Goal: Task Accomplishment & Management: Use online tool/utility

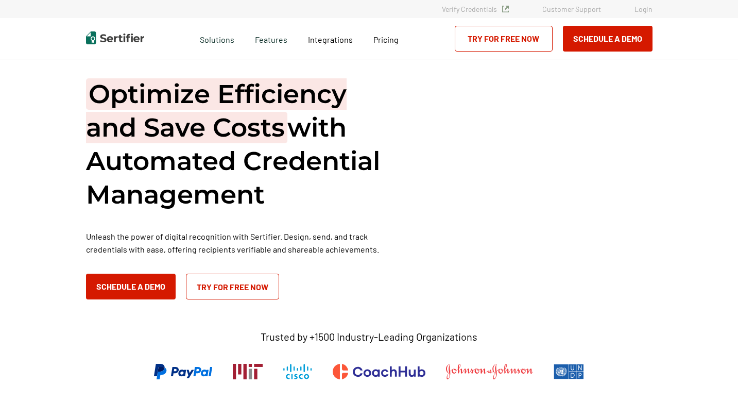
click at [647, 14] on div "Verify Credentials Customer Support Login" at bounding box center [369, 9] width 738 height 18
click at [645, 12] on link "Login" at bounding box center [644, 9] width 18 height 9
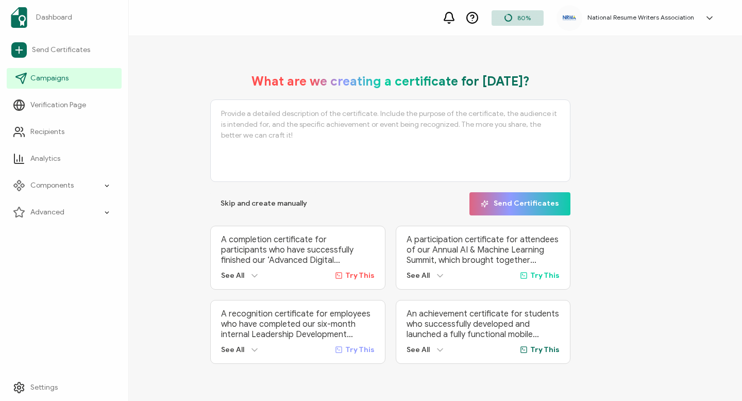
click at [38, 77] on span "Campaigns" at bounding box center [49, 78] width 38 height 10
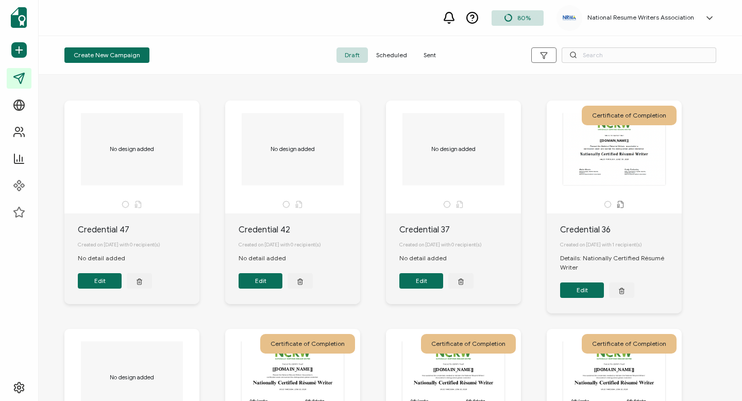
click at [421, 62] on span "Sent" at bounding box center [429, 54] width 29 height 15
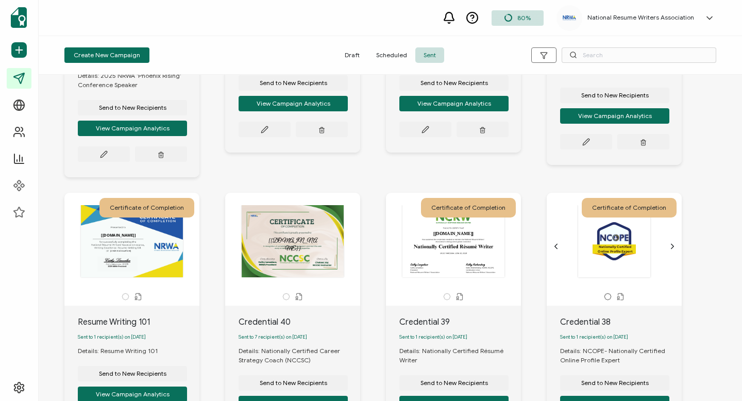
scroll to position [396, 0]
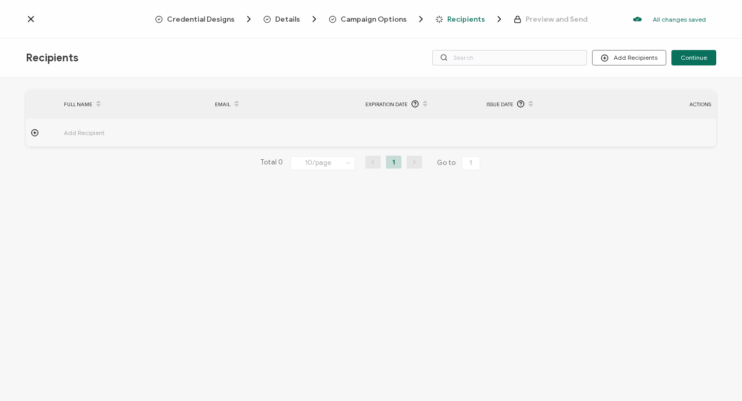
click at [80, 126] on td "Add Recipient" at bounding box center [134, 132] width 151 height 28
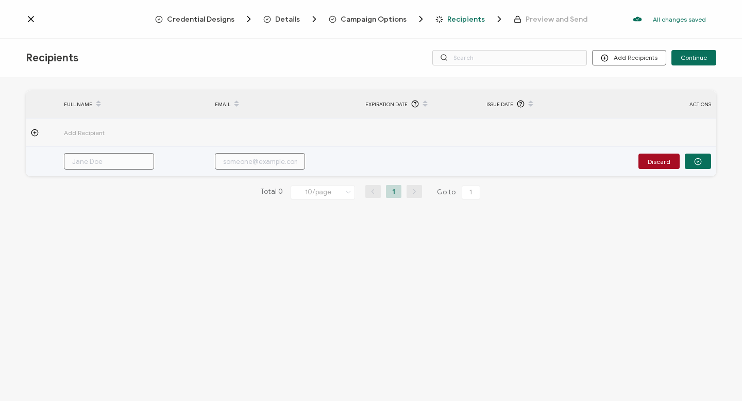
click at [246, 154] on input "text" at bounding box center [260, 161] width 90 height 16
paste input "[EMAIL_ADDRESS][DOMAIN_NAME]"
type input "[EMAIL_ADDRESS][DOMAIN_NAME]"
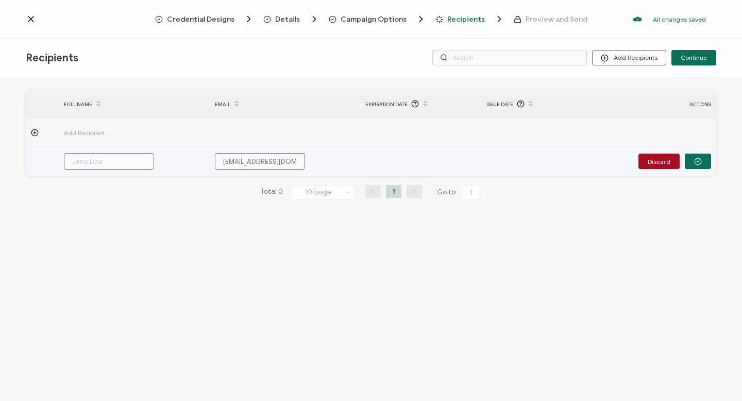
click at [131, 163] on input "text" at bounding box center [109, 161] width 90 height 16
type input "B"
type input "Br"
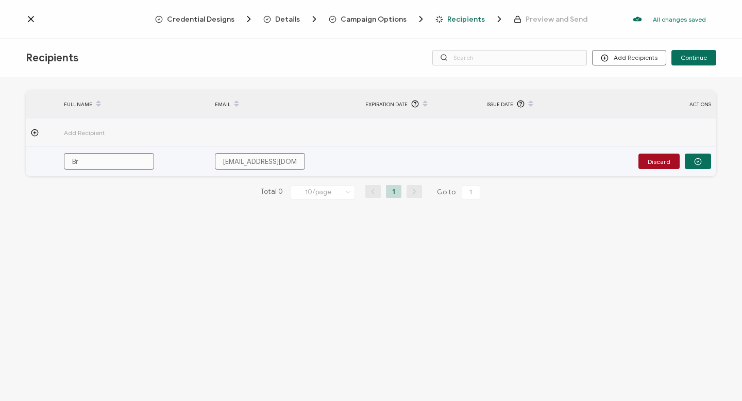
type input "Bre"
type input "Bren"
type input "Brend"
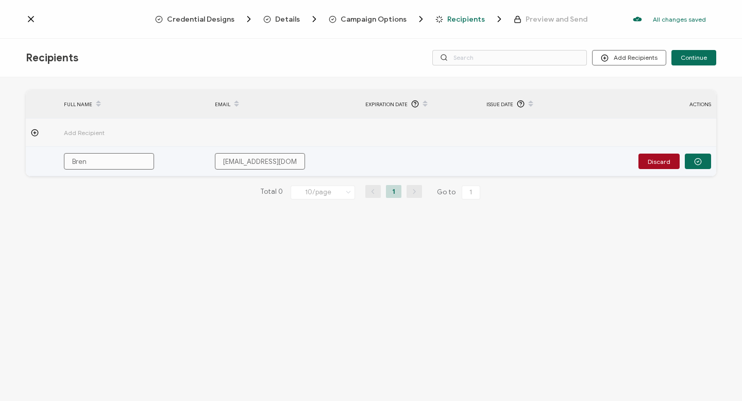
type input "Brend"
type input "[PERSON_NAME]"
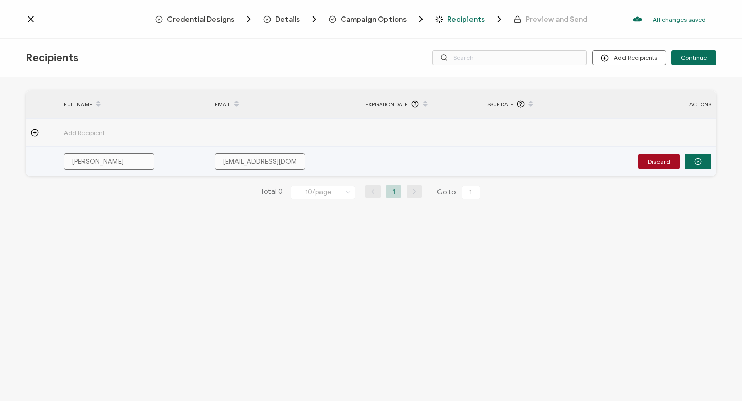
type input "[PERSON_NAME]"
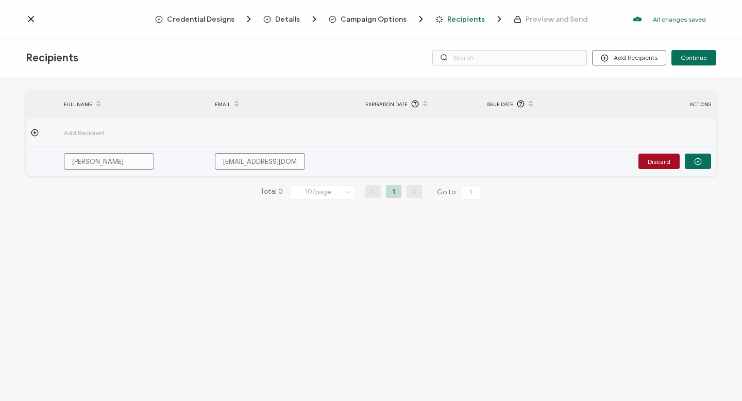
type input "[PERSON_NAME]"
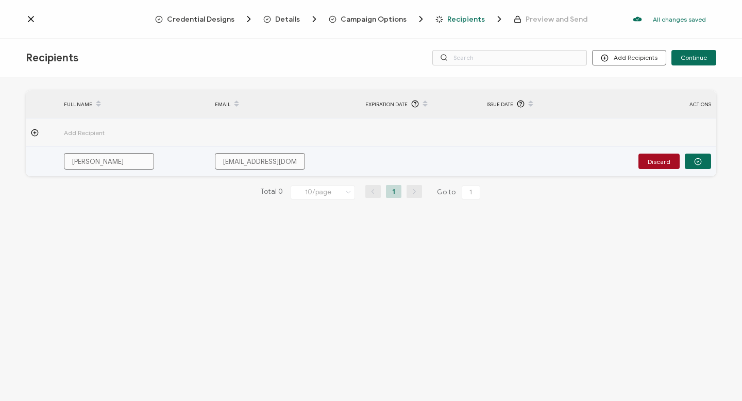
type input "[PERSON_NAME]"
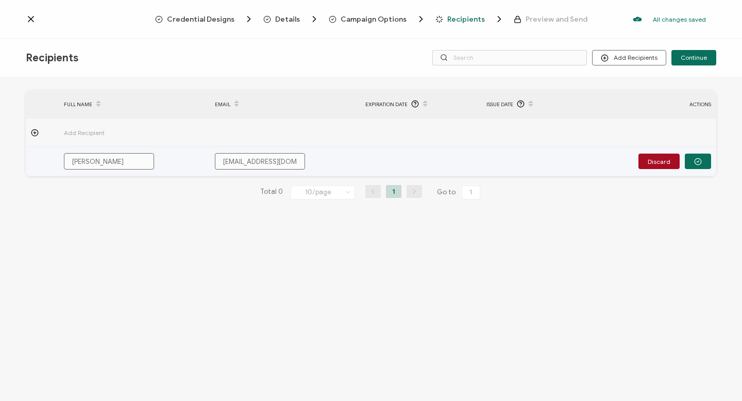
type input "[PERSON_NAME]"
click at [695, 160] on icon "button" at bounding box center [698, 162] width 8 height 8
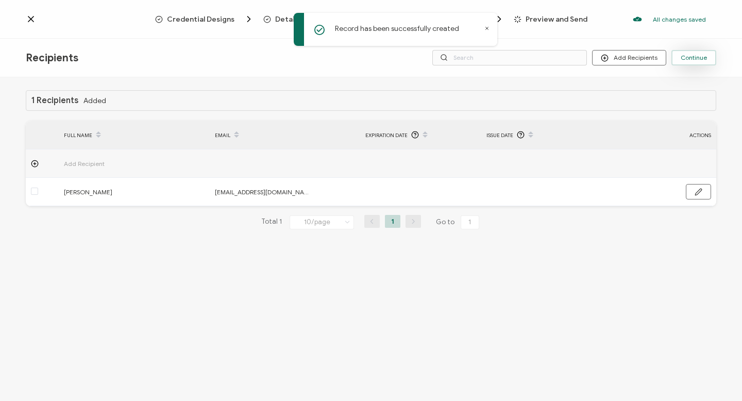
click at [685, 59] on span "Continue" at bounding box center [694, 58] width 26 height 6
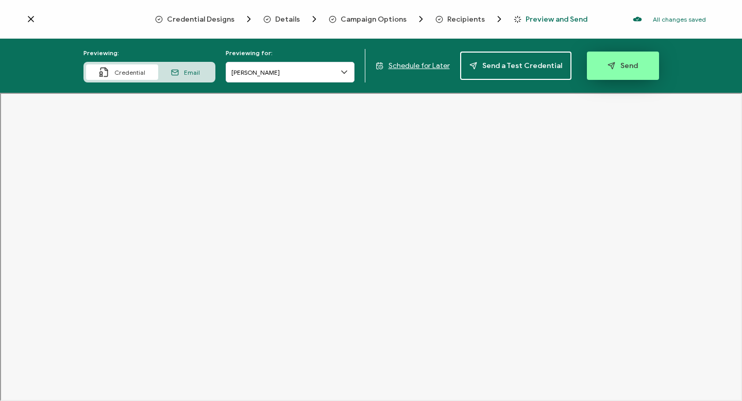
click at [647, 60] on button "Send" at bounding box center [623, 66] width 72 height 28
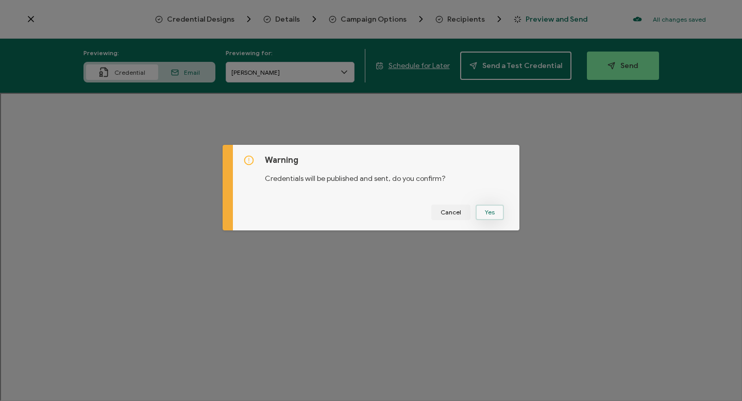
click at [489, 210] on button "Yes" at bounding box center [489, 212] width 28 height 15
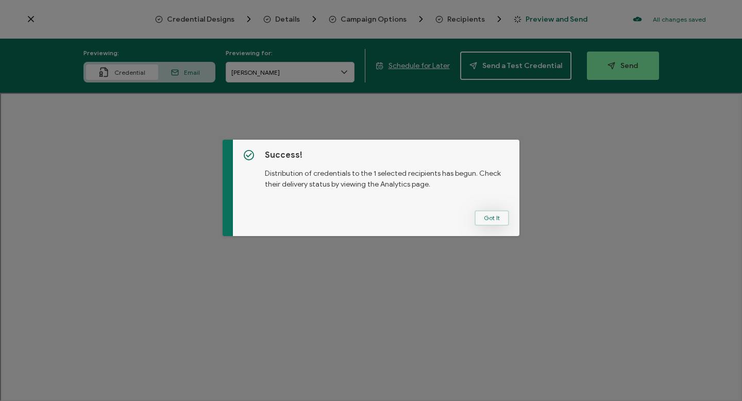
click at [486, 223] on button "Got It" at bounding box center [491, 217] width 35 height 15
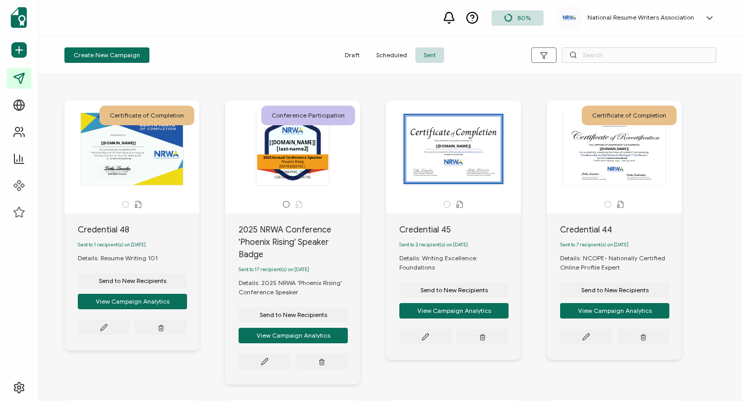
click at [389, 54] on span "Scheduled" at bounding box center [391, 54] width 47 height 15
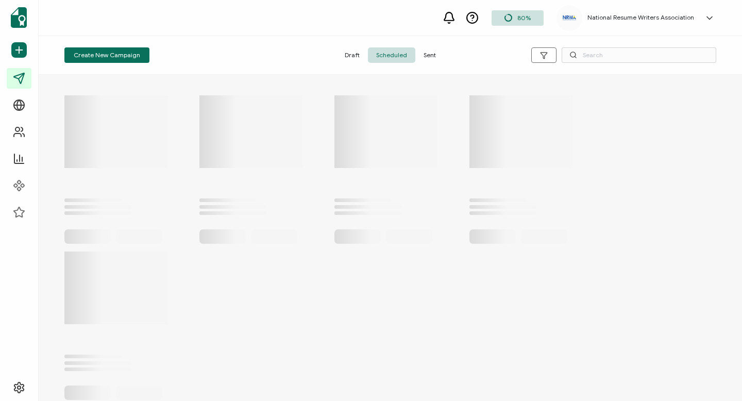
click at [423, 52] on span "Sent" at bounding box center [429, 54] width 29 height 15
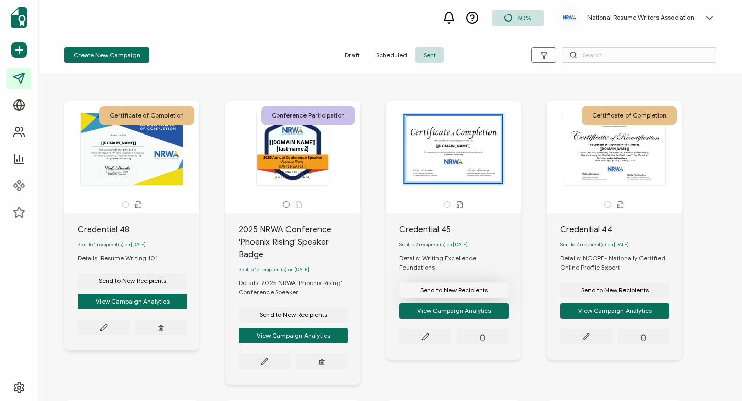
click at [187, 283] on button "Send to New Recipients" at bounding box center [132, 280] width 109 height 15
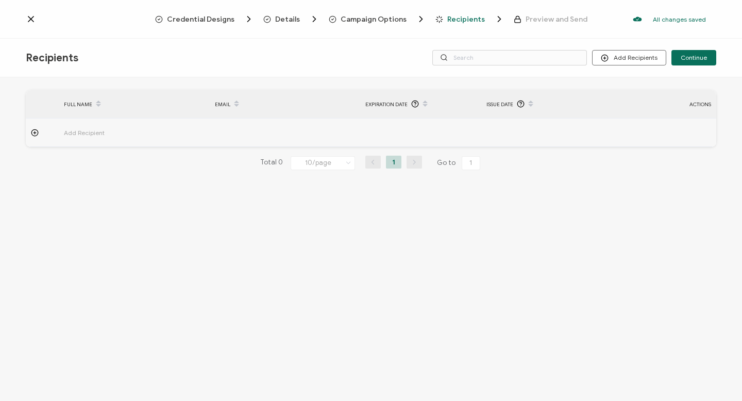
click at [102, 135] on span "Add Recipient" at bounding box center [113, 133] width 98 height 12
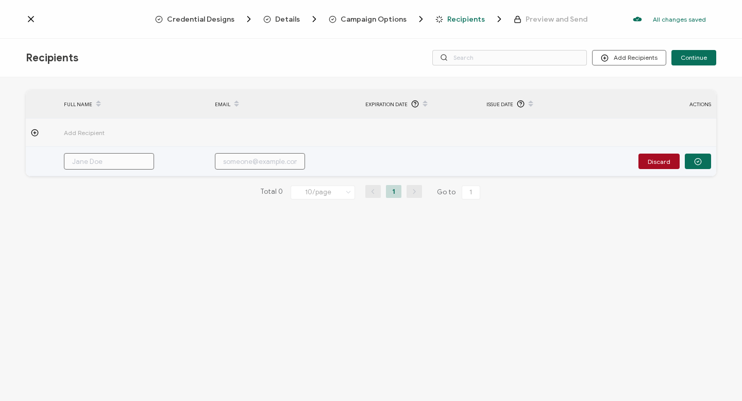
click at [89, 156] on input "text" at bounding box center [109, 161] width 90 height 16
paste input "[PERSON_NAME]"
type input "[PERSON_NAME]"
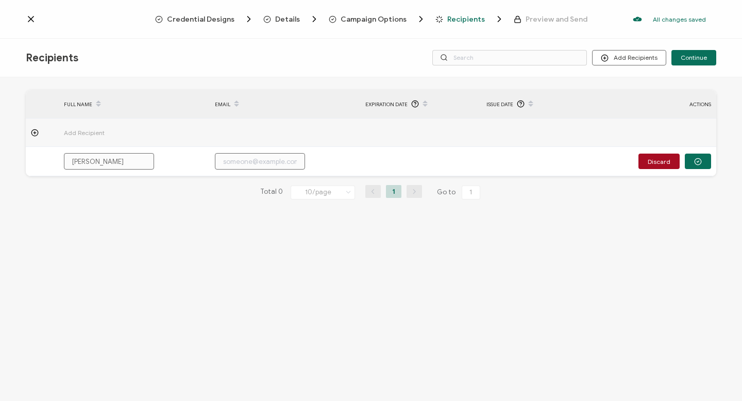
type input "[PERSON_NAME]"
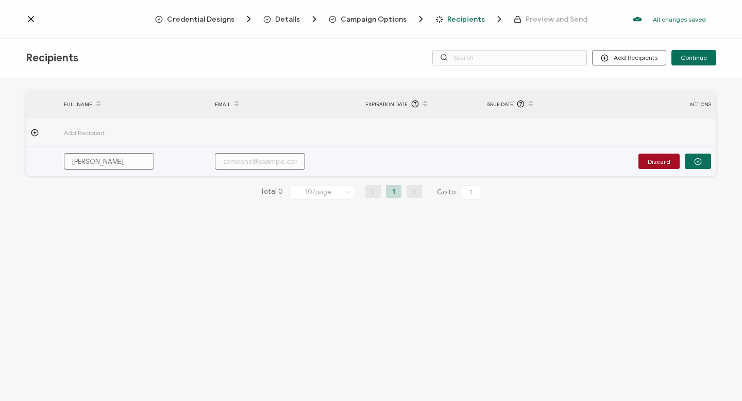
click at [254, 157] on input "text" at bounding box center [260, 161] width 90 height 16
paste input "[EMAIL_ADDRESS][DOMAIN_NAME]"
type input "[EMAIL_ADDRESS][DOMAIN_NAME]"
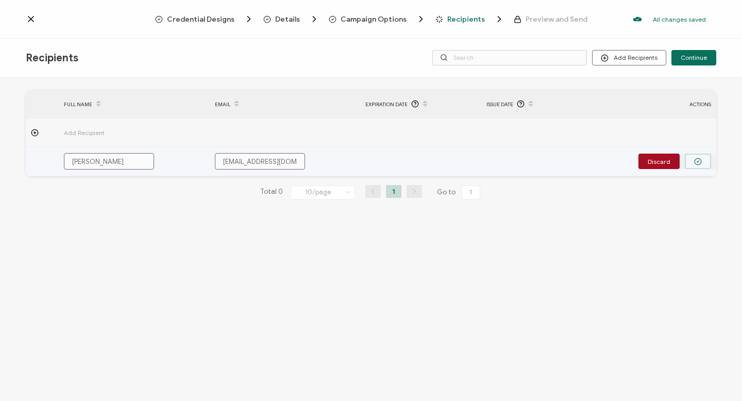
click at [703, 165] on button "button" at bounding box center [698, 161] width 26 height 15
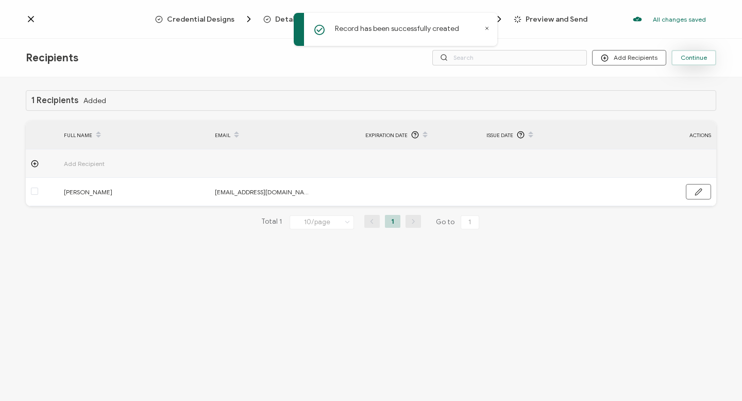
click at [703, 62] on button "Continue" at bounding box center [693, 57] width 45 height 15
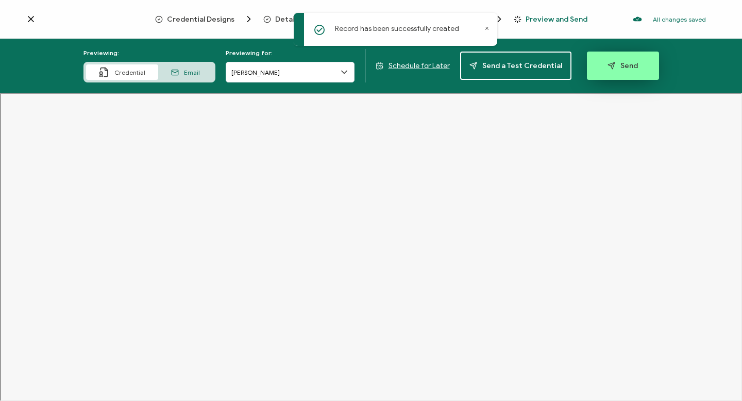
click at [589, 56] on button "Send" at bounding box center [623, 66] width 72 height 28
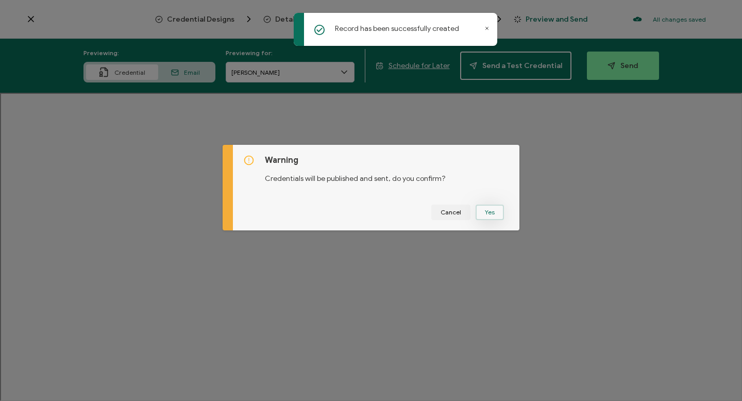
click at [491, 212] on button "Yes" at bounding box center [489, 212] width 28 height 15
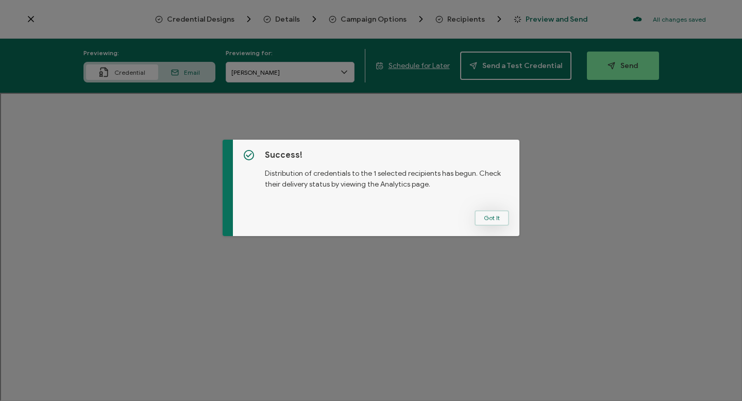
click at [496, 211] on button "Got It" at bounding box center [491, 217] width 35 height 15
